Goal: Find contact information: Find contact information

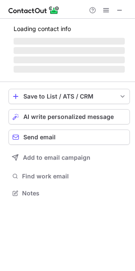
scroll to position [198, 135]
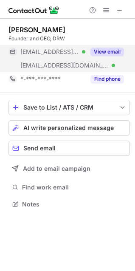
click at [113, 51] on button "View email" at bounding box center [107, 52] width 34 height 8
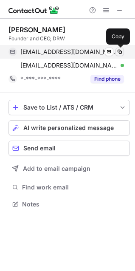
click at [122, 52] on span at bounding box center [119, 51] width 7 height 7
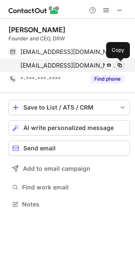
click at [119, 66] on span at bounding box center [119, 65] width 7 height 7
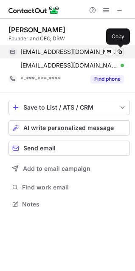
click at [117, 53] on span at bounding box center [119, 51] width 7 height 7
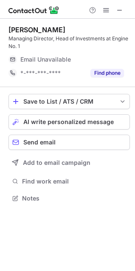
scroll to position [206, 135]
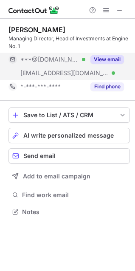
click at [118, 59] on button "View email" at bounding box center [107, 59] width 34 height 8
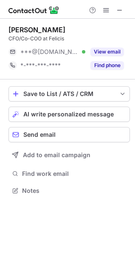
scroll to position [185, 135]
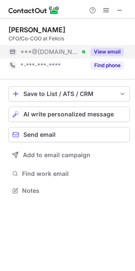
click at [105, 50] on button "View email" at bounding box center [107, 52] width 34 height 8
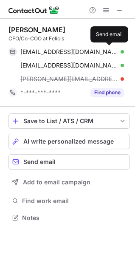
scroll to position [212, 135]
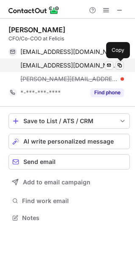
click at [119, 66] on span at bounding box center [119, 65] width 7 height 7
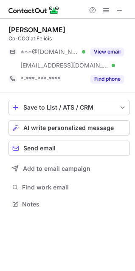
scroll to position [198, 135]
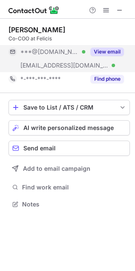
click at [117, 50] on button "View email" at bounding box center [107, 52] width 34 height 8
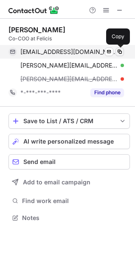
click at [119, 51] on span at bounding box center [119, 51] width 7 height 7
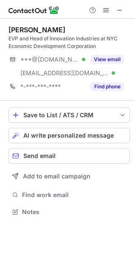
scroll to position [206, 135]
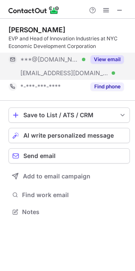
click at [110, 62] on button "View email" at bounding box center [107, 59] width 34 height 8
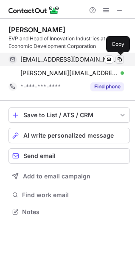
click at [118, 60] on span at bounding box center [119, 59] width 7 height 7
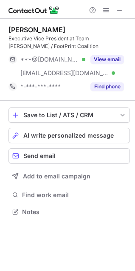
scroll to position [185, 135]
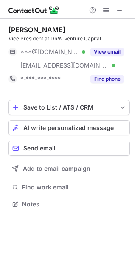
scroll to position [198, 135]
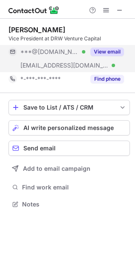
click at [115, 51] on button "View email" at bounding box center [107, 52] width 34 height 8
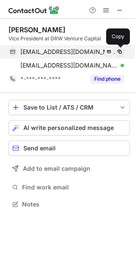
click at [118, 52] on span at bounding box center [119, 51] width 7 height 7
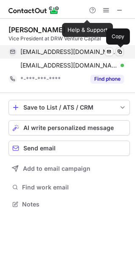
click at [119, 53] on span at bounding box center [119, 51] width 7 height 7
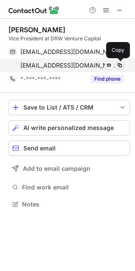
click at [121, 66] on span at bounding box center [119, 65] width 7 height 7
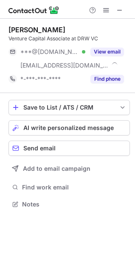
scroll to position [198, 135]
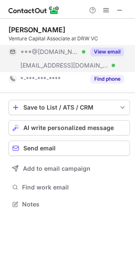
click at [107, 51] on button "View email" at bounding box center [107, 52] width 34 height 8
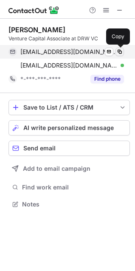
click at [120, 50] on span at bounding box center [119, 51] width 7 height 7
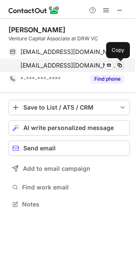
click at [122, 68] on span at bounding box center [119, 65] width 7 height 7
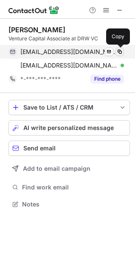
click at [119, 51] on span at bounding box center [119, 51] width 7 height 7
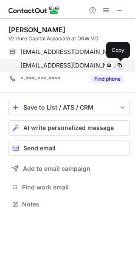
click at [121, 64] on span at bounding box center [119, 65] width 7 height 7
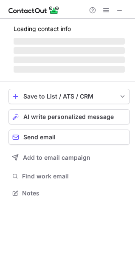
scroll to position [185, 135]
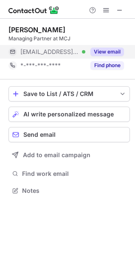
click at [107, 54] on button "View email" at bounding box center [107, 52] width 34 height 8
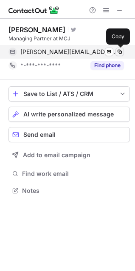
click at [118, 51] on span at bounding box center [119, 51] width 7 height 7
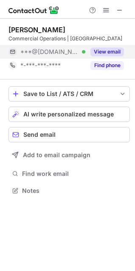
click at [103, 57] on div "View email" at bounding box center [104, 52] width 39 height 14
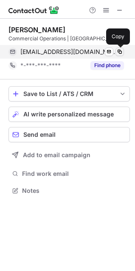
click at [119, 51] on span at bounding box center [119, 51] width 7 height 7
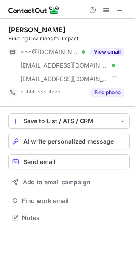
scroll to position [212, 135]
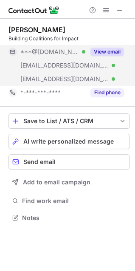
click at [114, 48] on button "View email" at bounding box center [107, 52] width 34 height 8
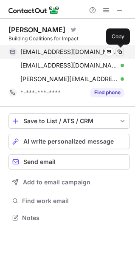
click at [122, 52] on span at bounding box center [119, 51] width 7 height 7
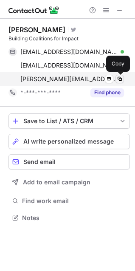
click at [123, 79] on span at bounding box center [119, 79] width 7 height 7
